Goal: Information Seeking & Learning: Understand process/instructions

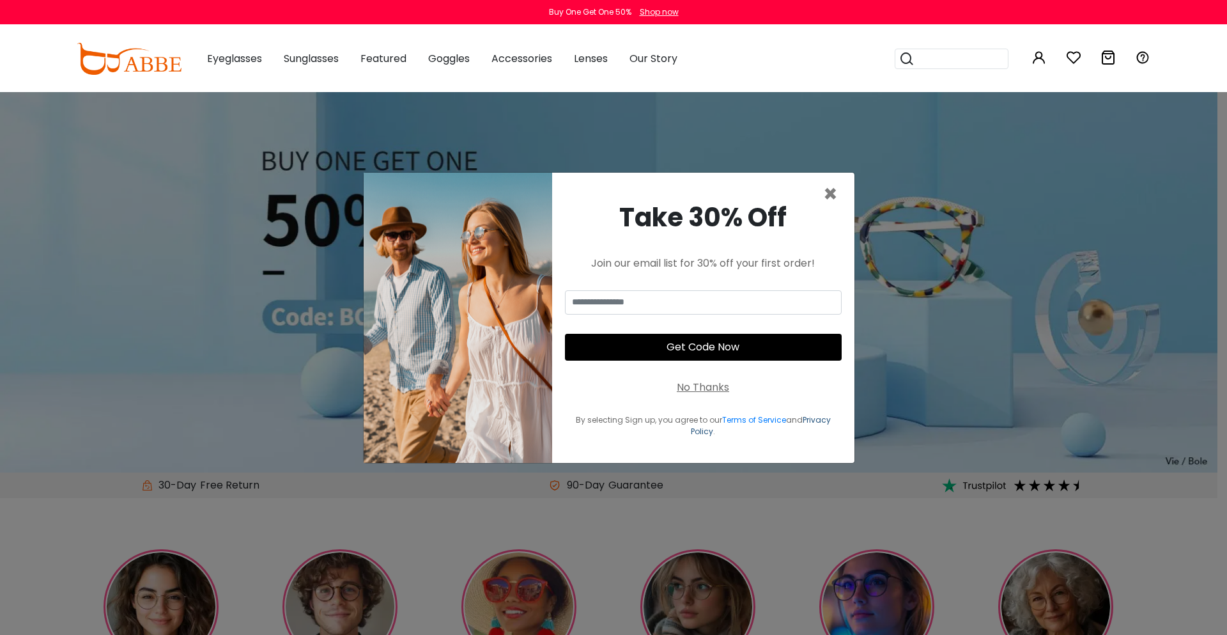
click at [703, 425] on link "Privacy Policy" at bounding box center [761, 425] width 140 height 22
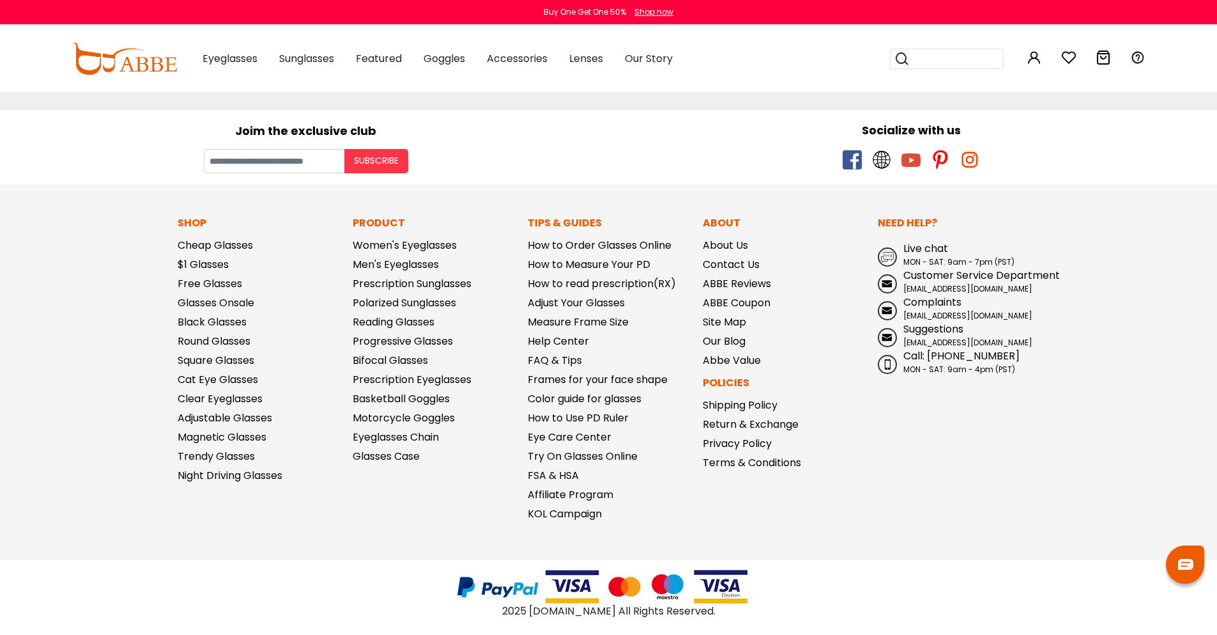
scroll to position [231, 0]
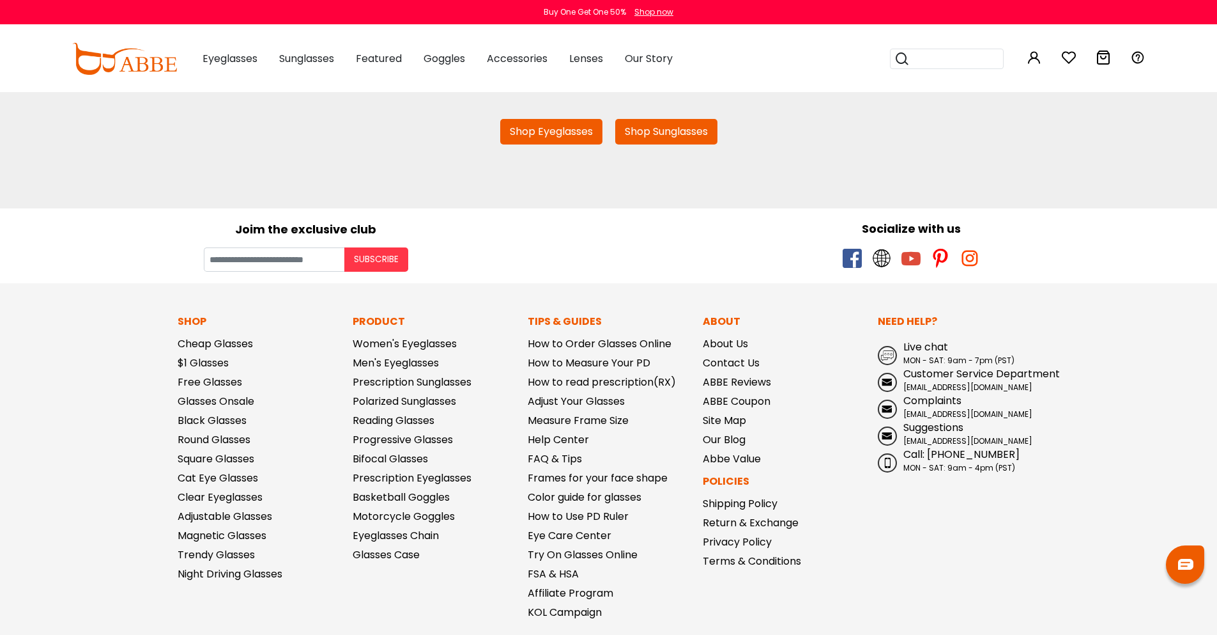
scroll to position [231, 0]
